Goal: Information Seeking & Learning: Learn about a topic

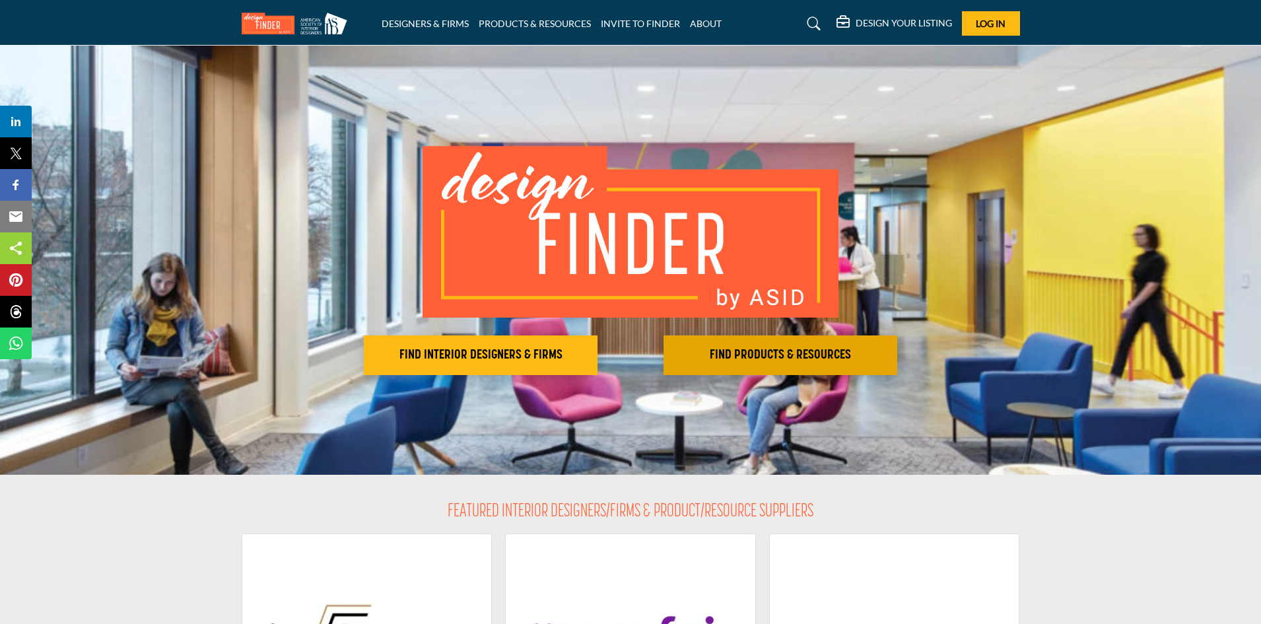
click at [769, 349] on h2 "FIND PRODUCTS & RESOURCES" at bounding box center [781, 355] width 226 height 16
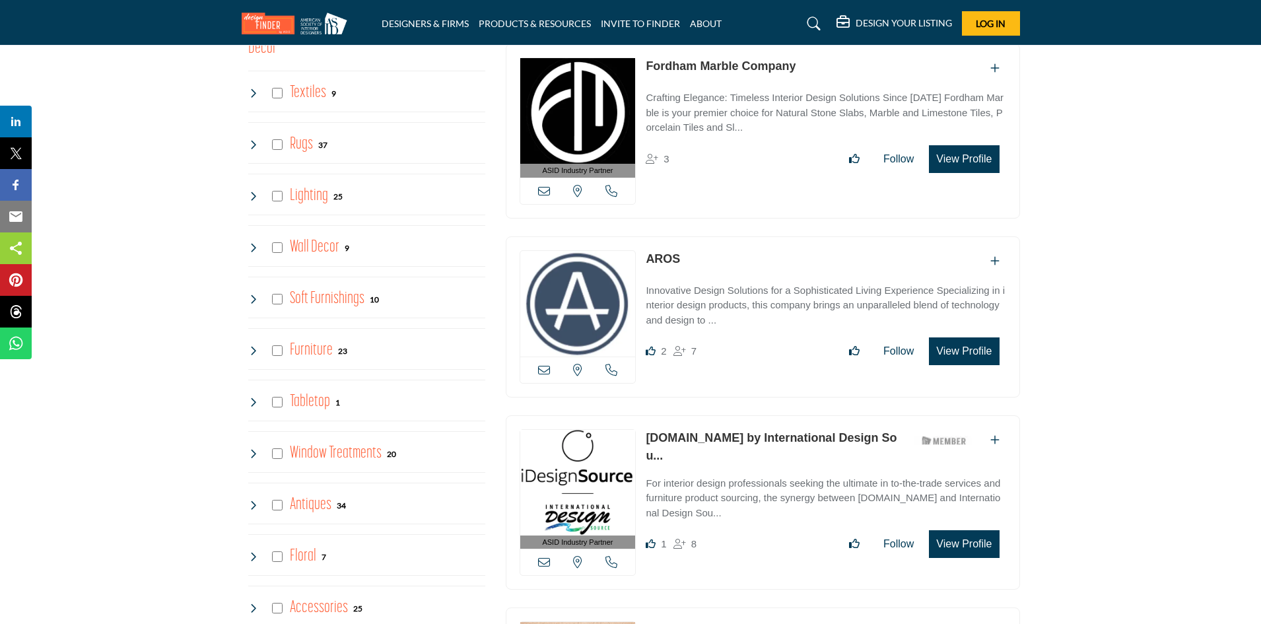
scroll to position [1651, 0]
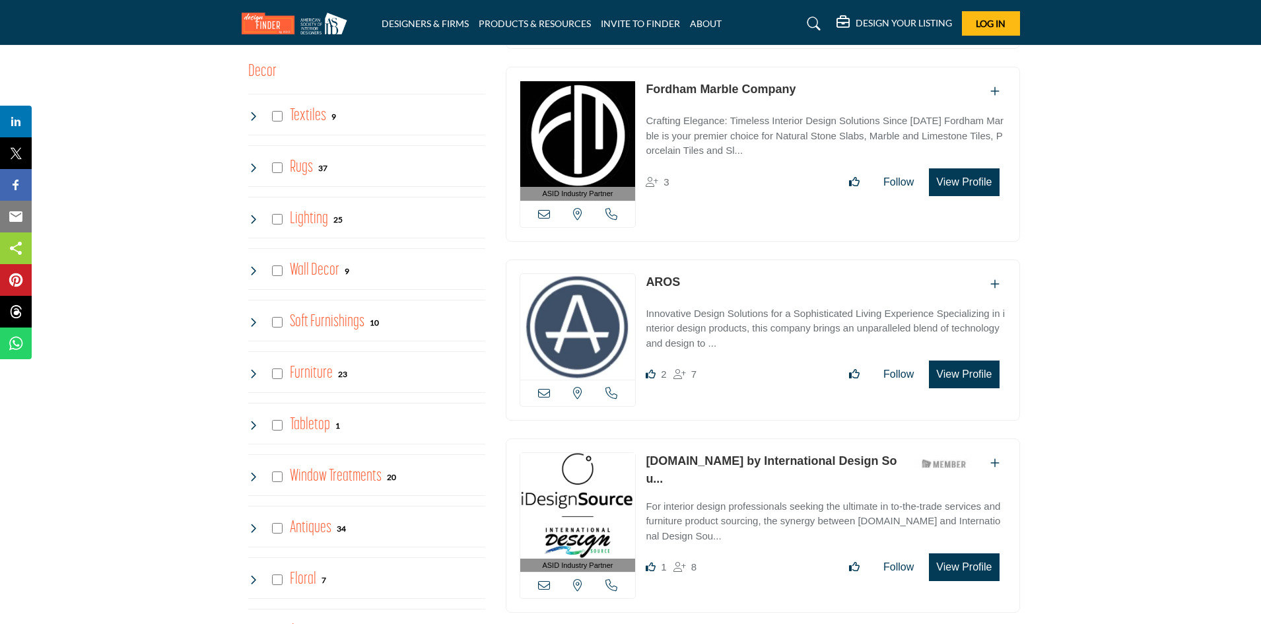
click at [312, 370] on h4 "Furniture" at bounding box center [311, 373] width 43 height 23
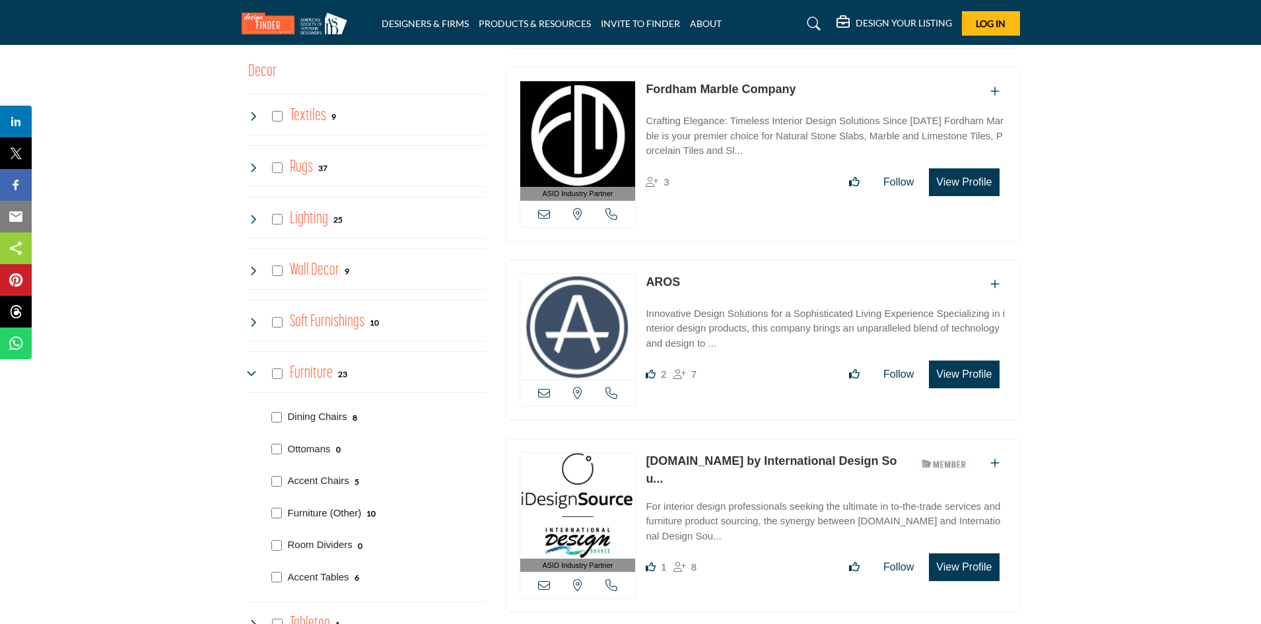
click at [308, 510] on p "Furniture (Other)" at bounding box center [325, 513] width 74 height 15
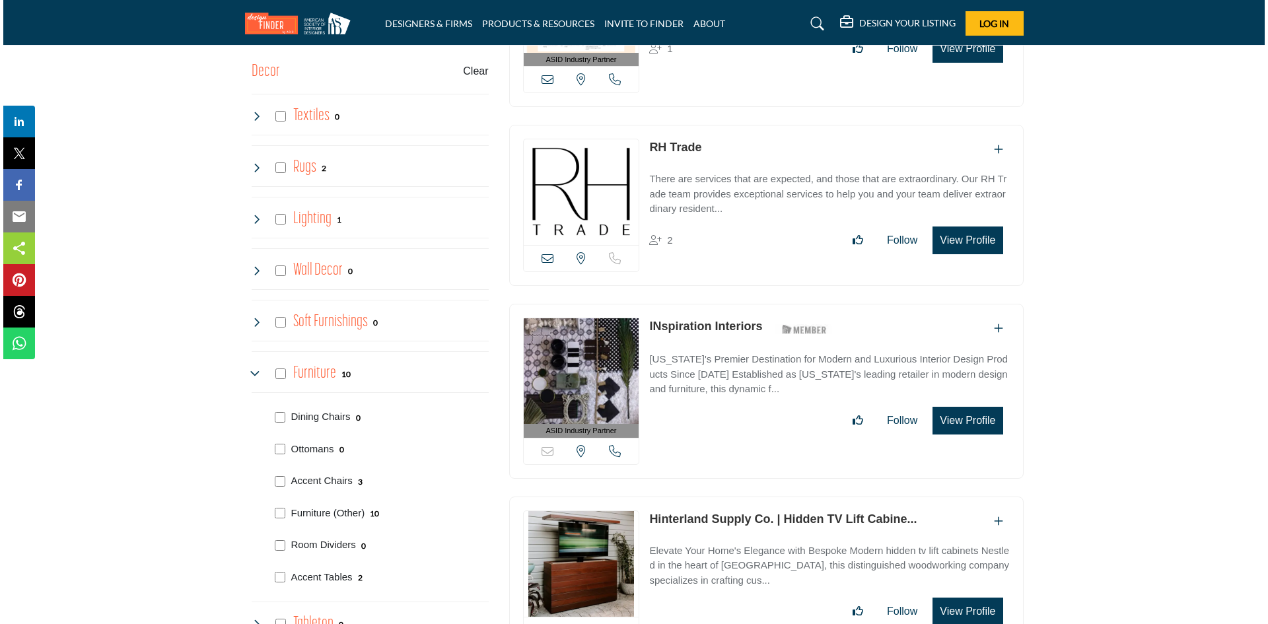
scroll to position [1717, 0]
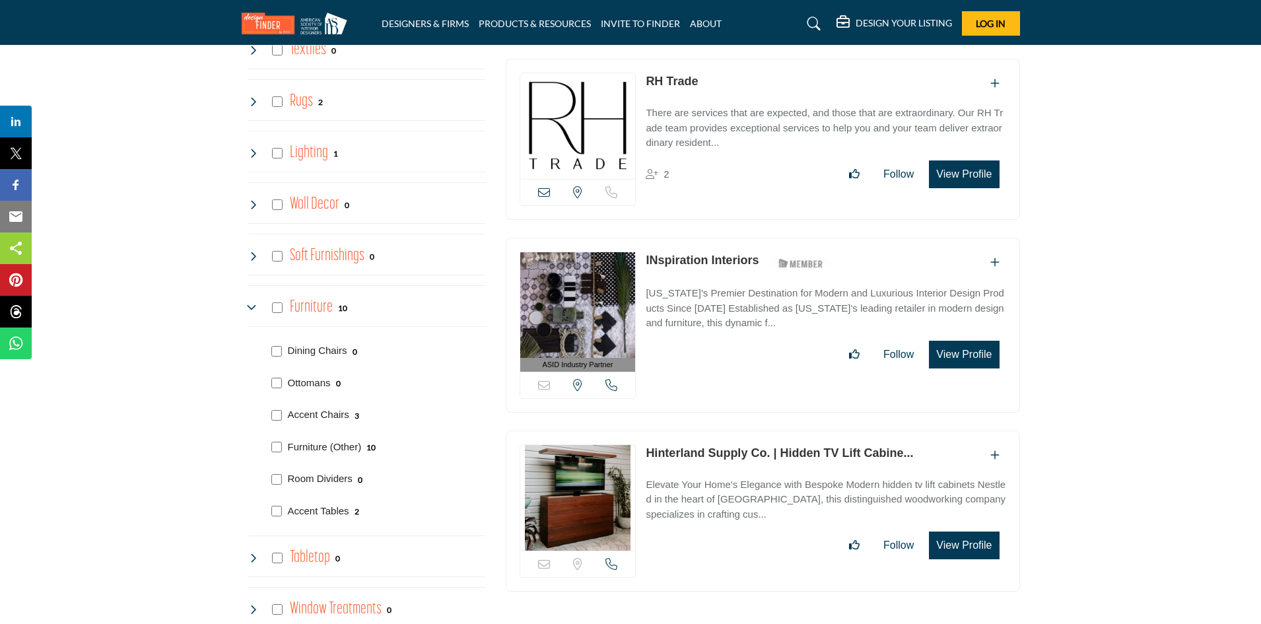
click at [583, 114] on img at bounding box center [578, 126] width 116 height 106
click at [975, 164] on button "View Profile" at bounding box center [964, 174] width 70 height 28
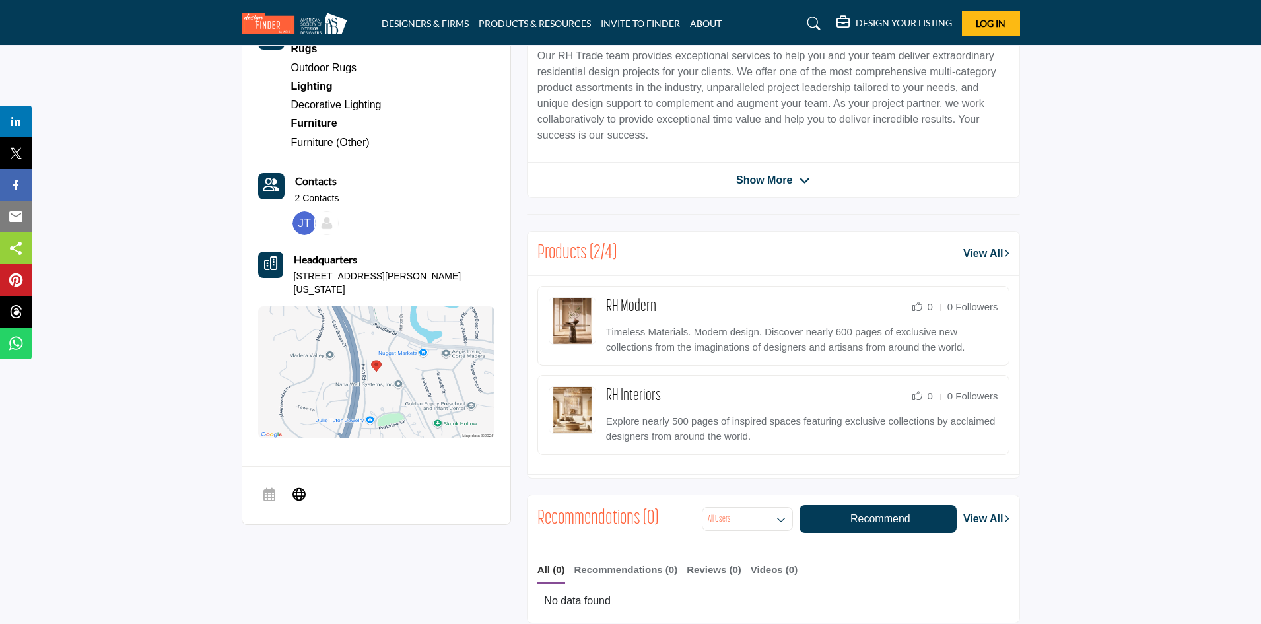
scroll to position [462, 0]
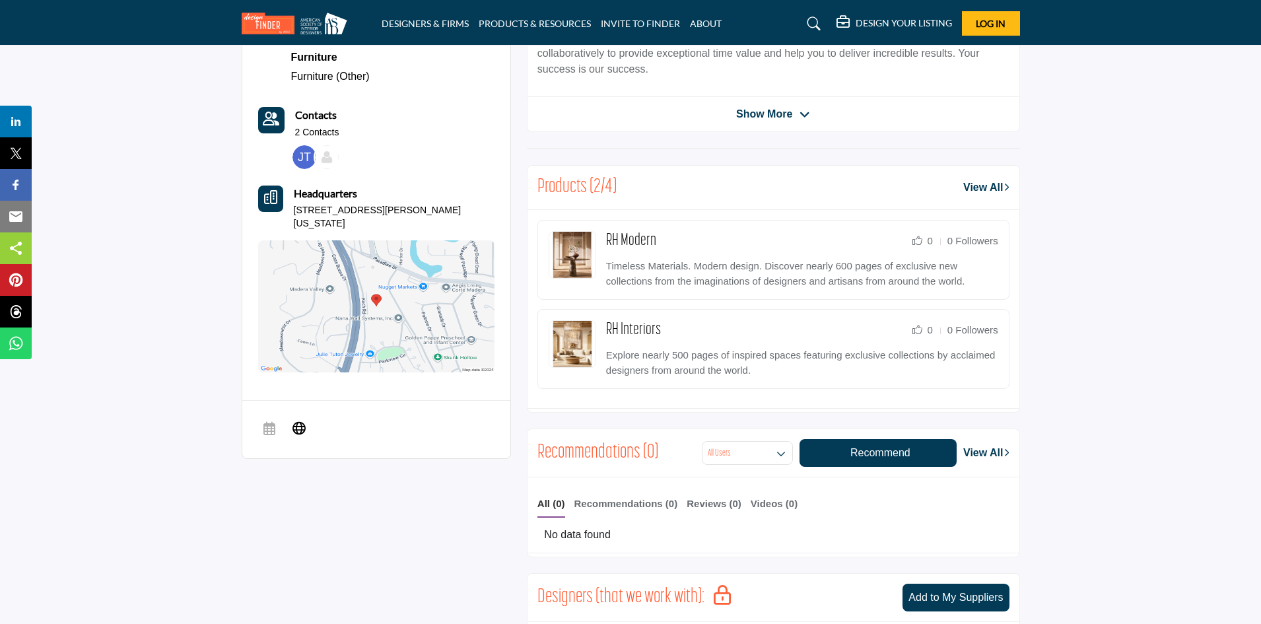
click at [572, 252] on img at bounding box center [573, 255] width 48 height 48
click at [620, 236] on link "RH Modern" at bounding box center [631, 240] width 50 height 17
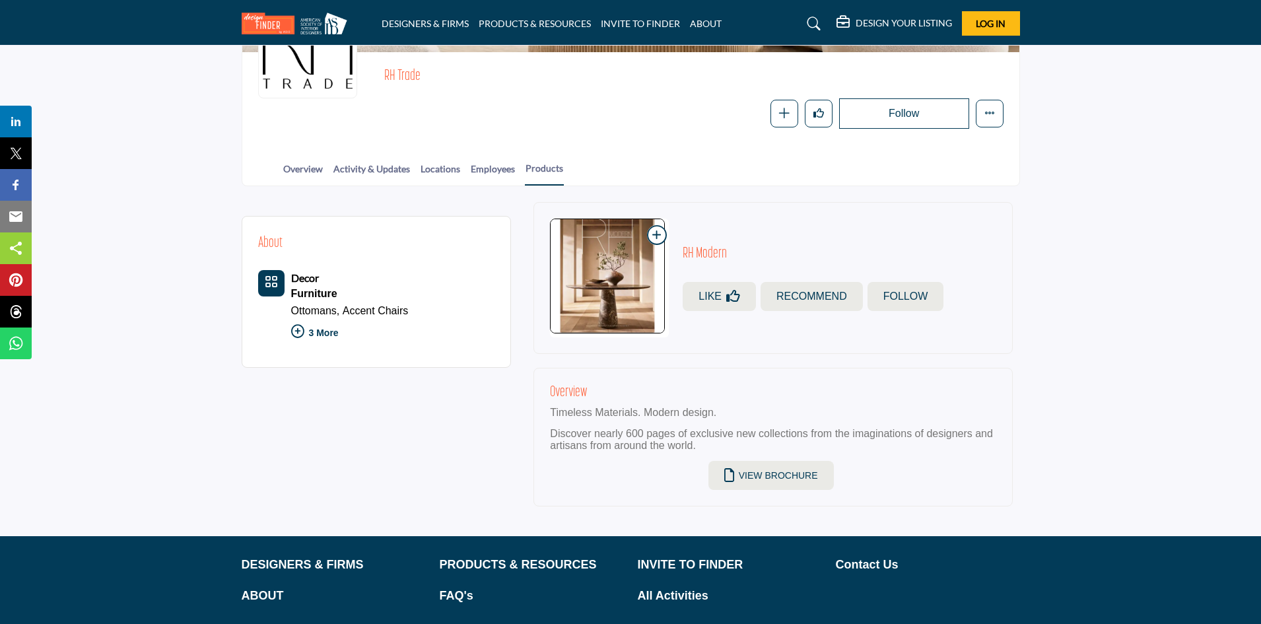
scroll to position [132, 0]
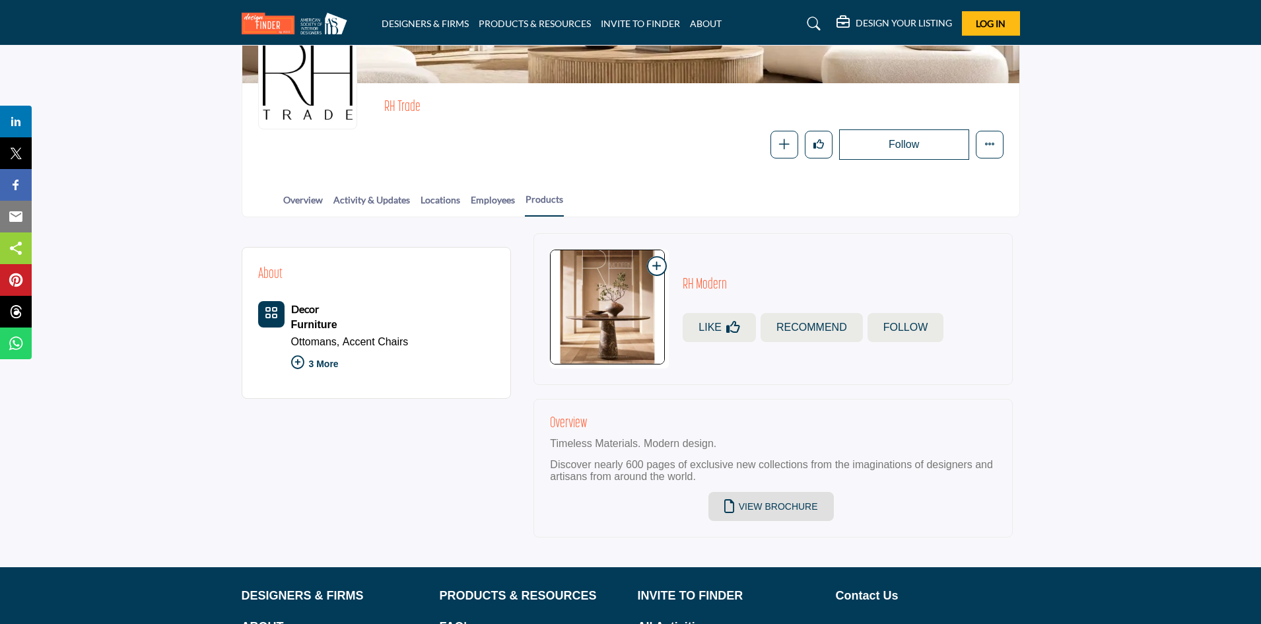
click at [791, 511] on button "View Brochure" at bounding box center [770, 506] width 125 height 29
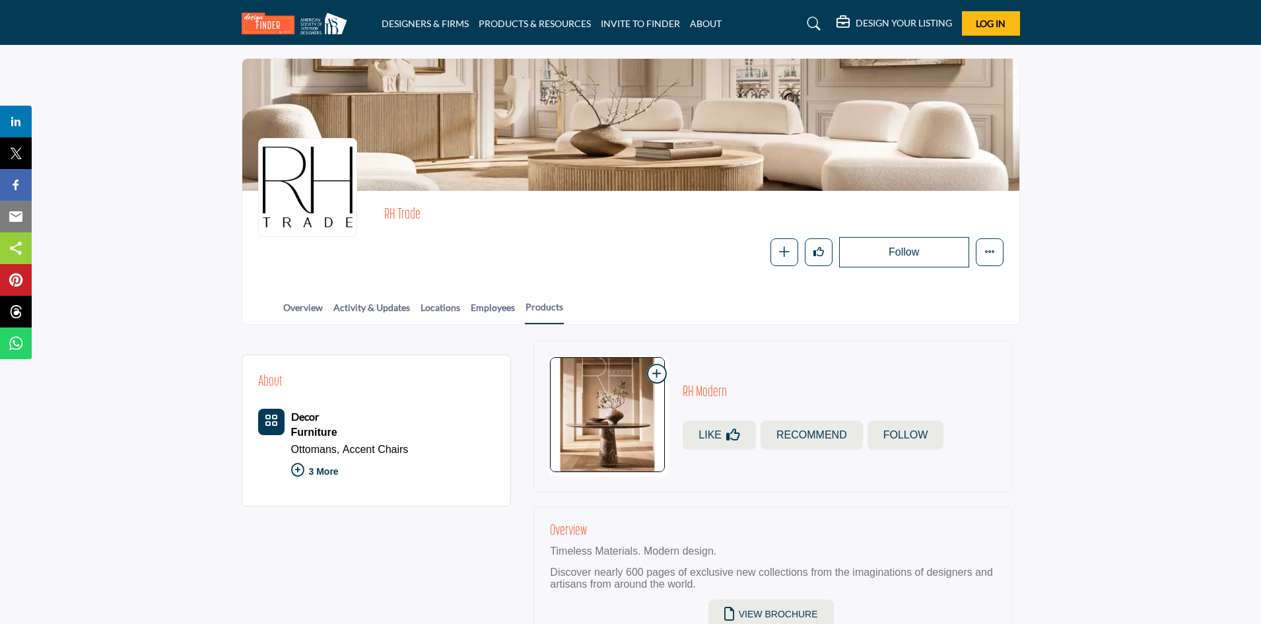
scroll to position [9, 0]
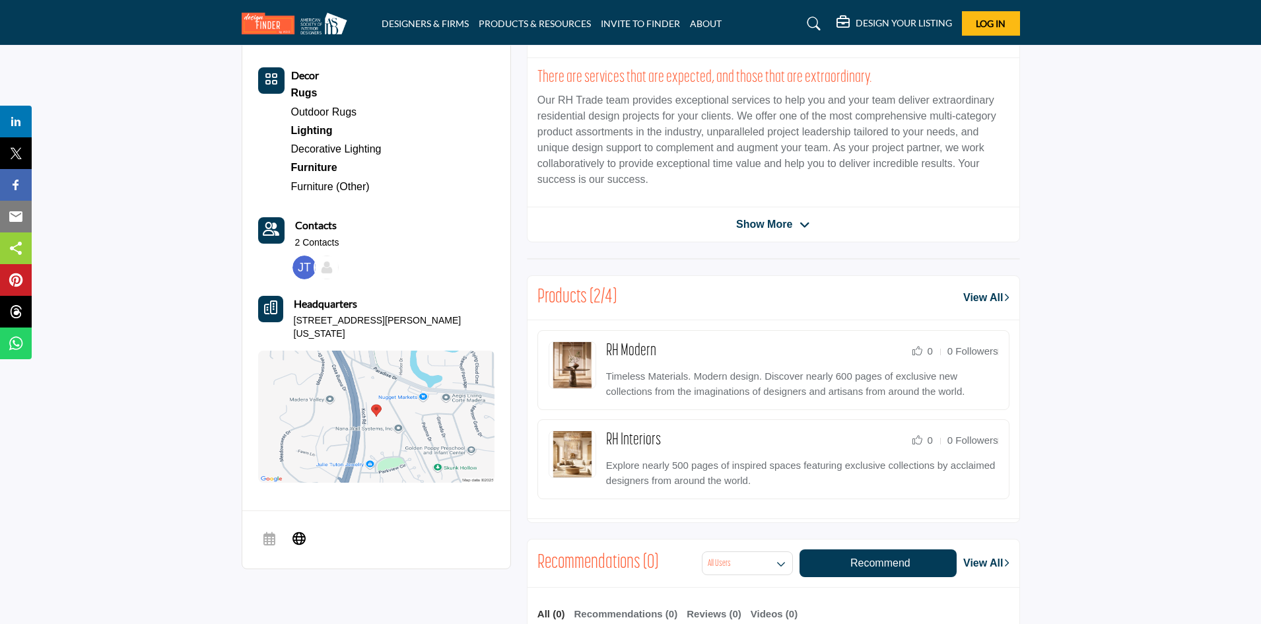
scroll to position [330, 0]
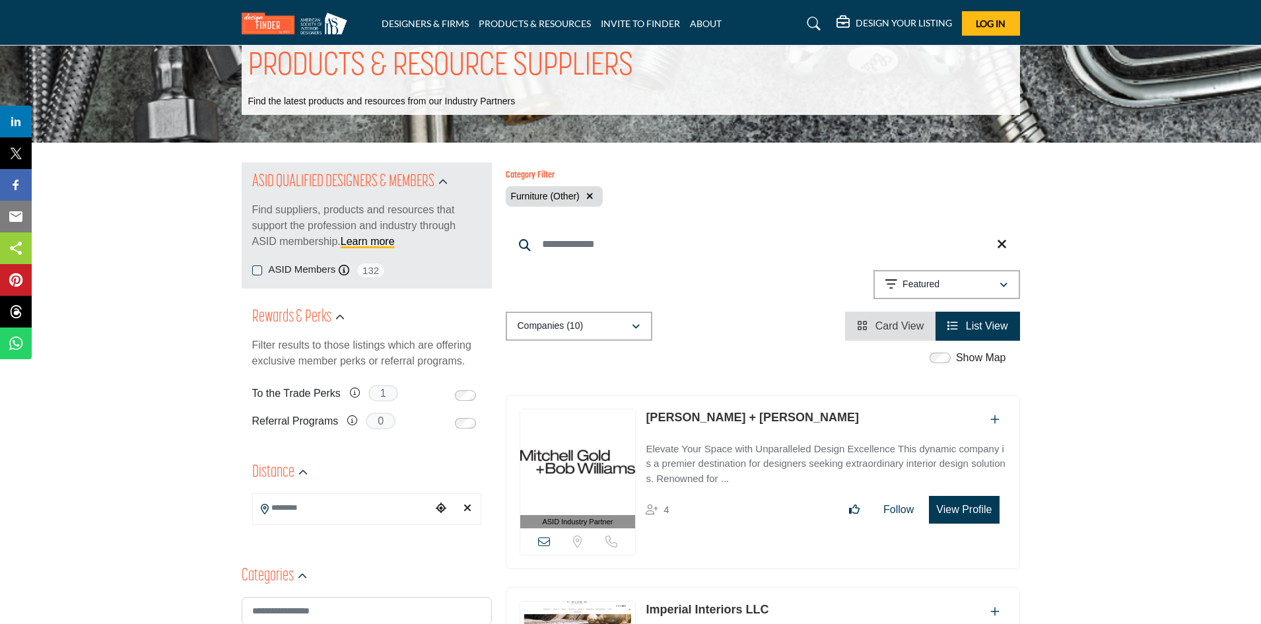
scroll to position [66, 0]
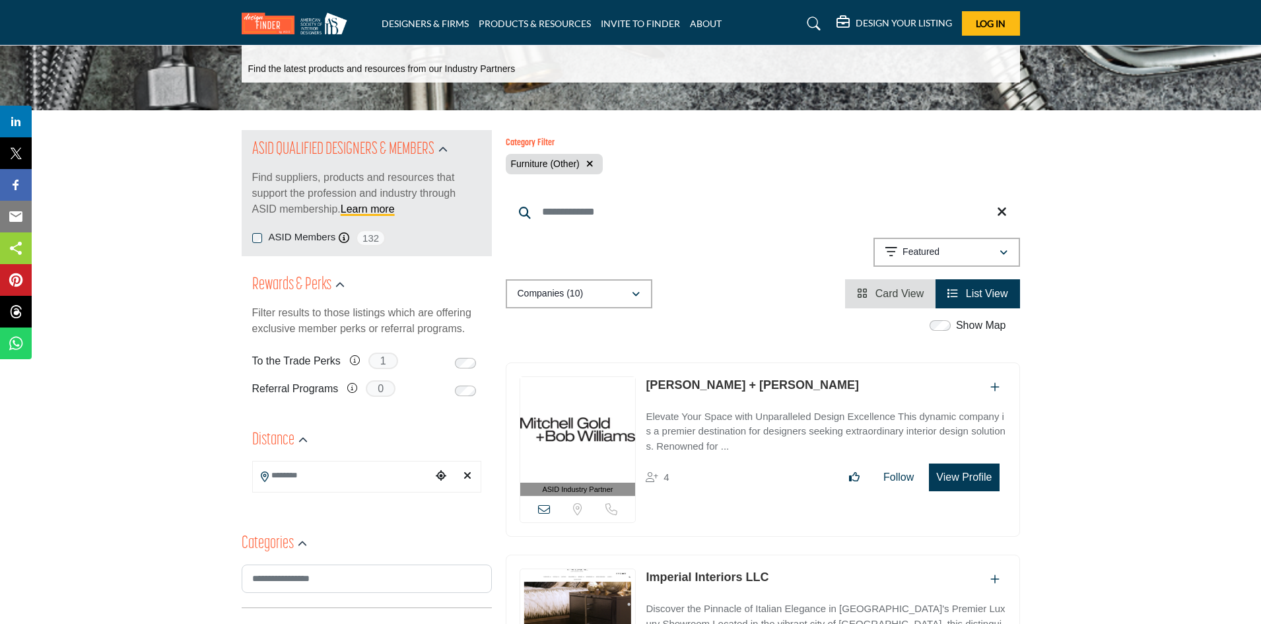
click at [561, 209] on input "Search Keyword" at bounding box center [763, 212] width 514 height 32
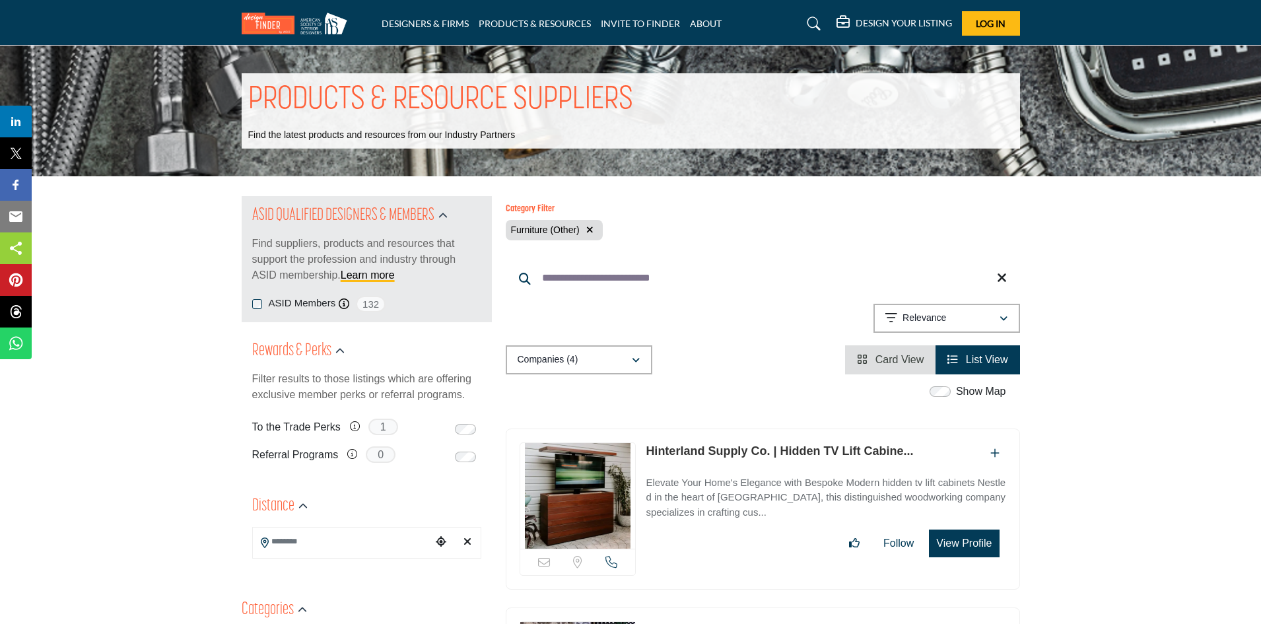
type input "**********"
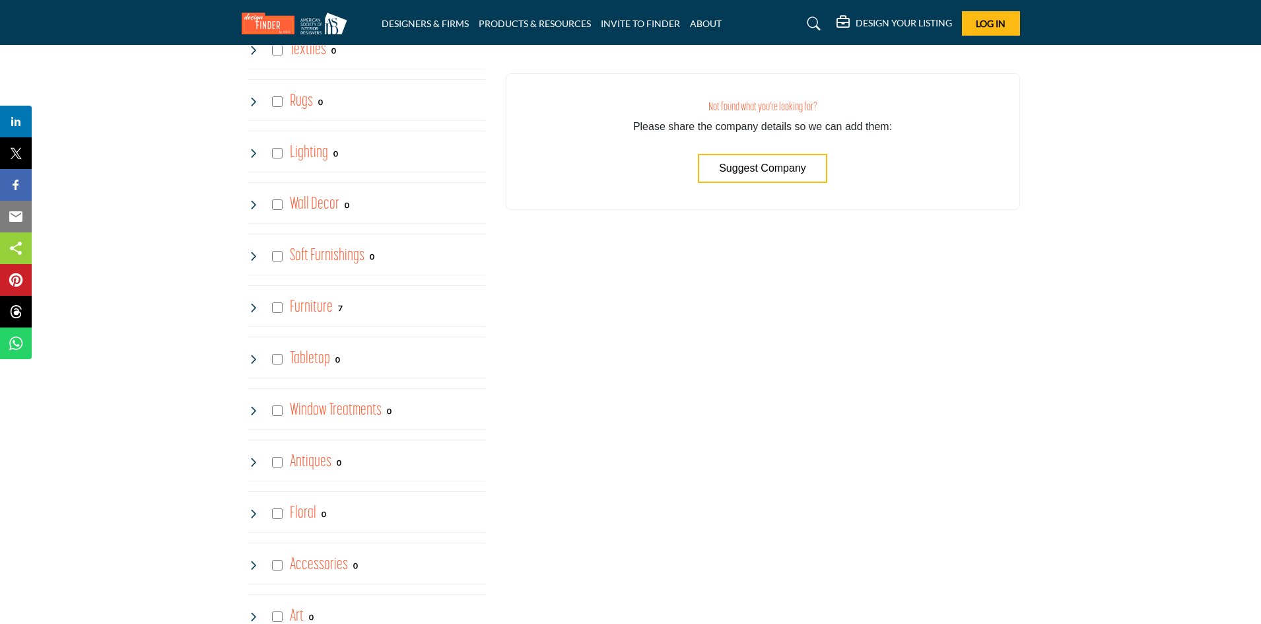
scroll to position [1321, 0]
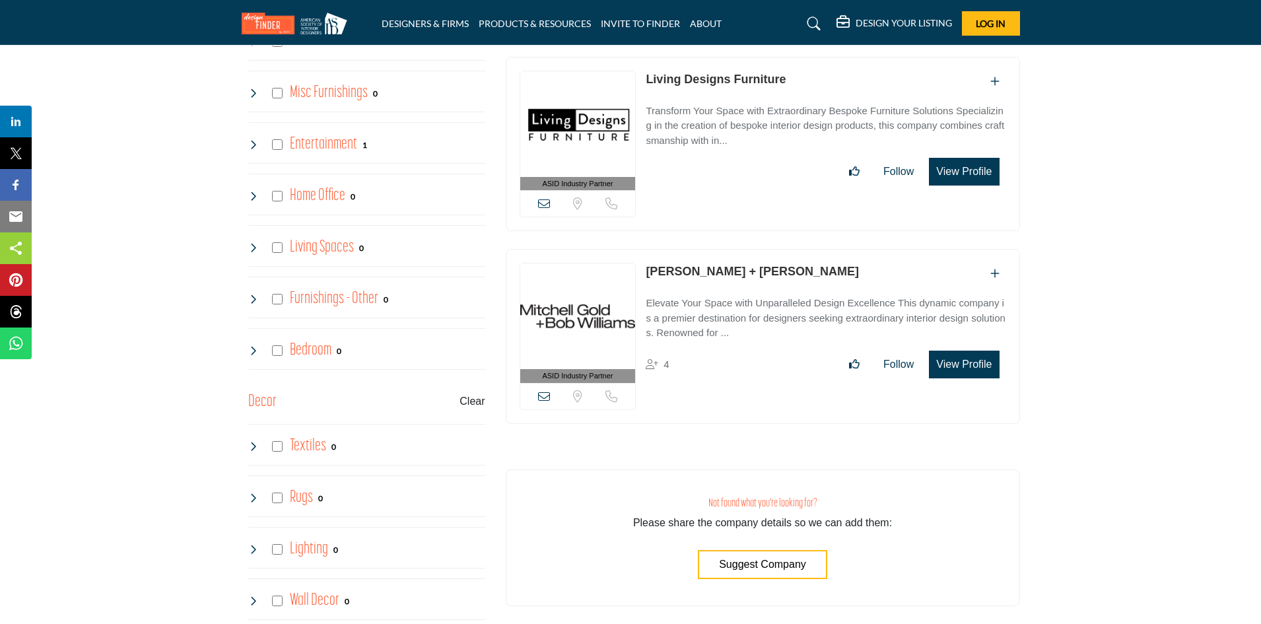
click at [313, 199] on h4 "Home Office" at bounding box center [317, 195] width 55 height 23
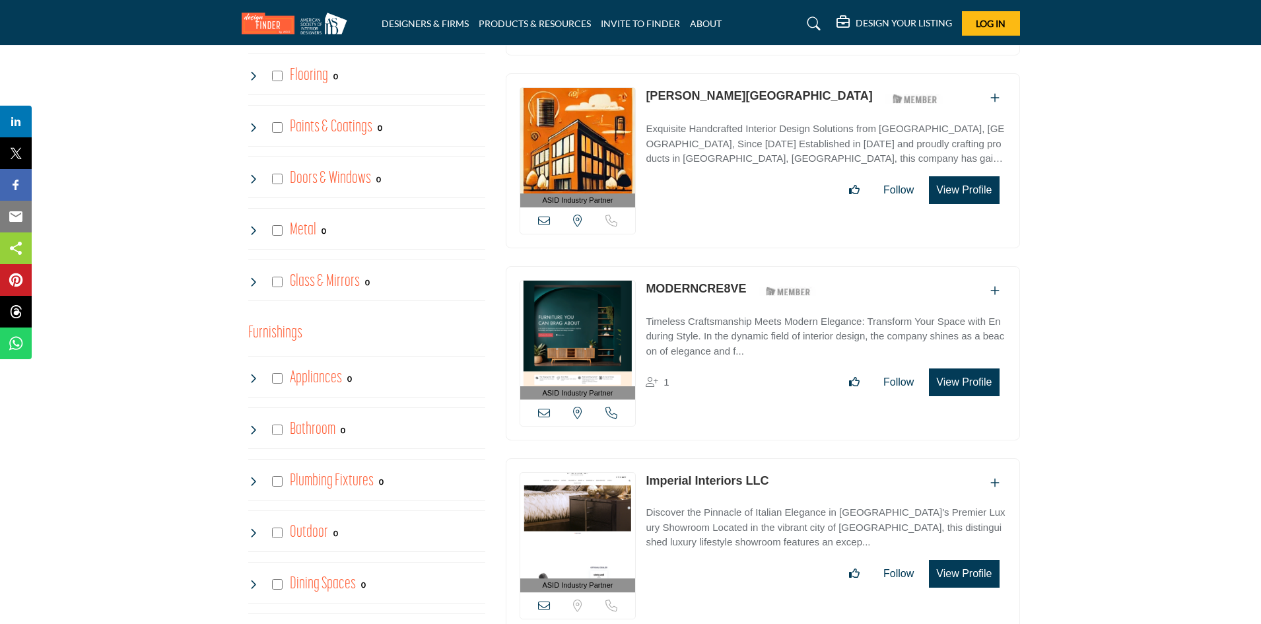
scroll to position [792, 0]
